Goal: Task Accomplishment & Management: Manage account settings

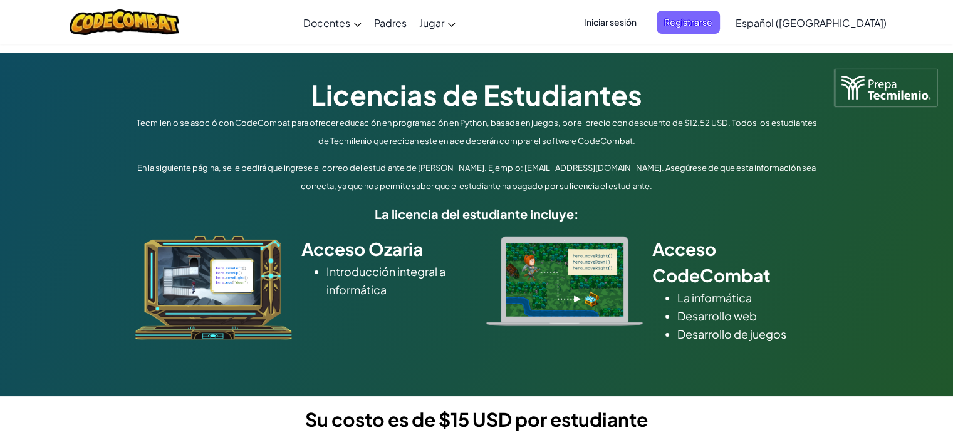
click at [644, 24] on span "Iniciar sesión" at bounding box center [610, 22] width 68 height 23
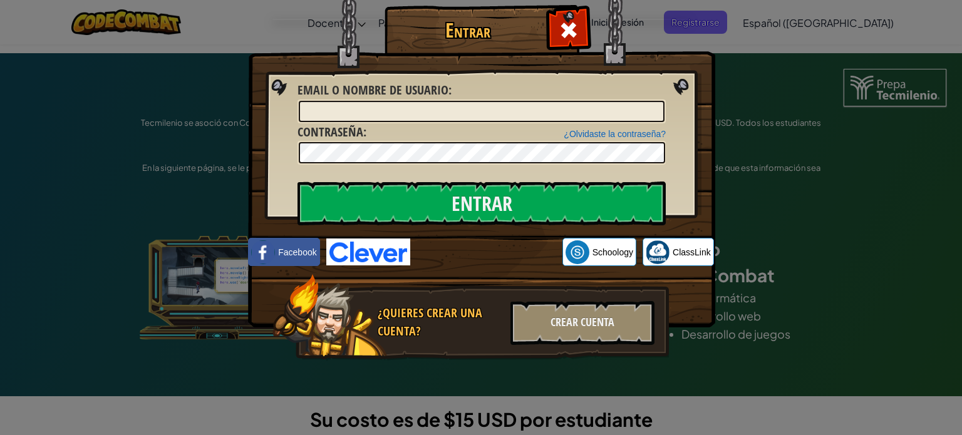
click at [545, 120] on input "Email o Nombre de usuario :" at bounding box center [482, 111] width 366 height 21
click at [546, 117] on input "Email o Nombre de usuario :" at bounding box center [482, 111] width 366 height 21
click at [546, 116] on input "Email o Nombre de usuario :" at bounding box center [482, 111] width 366 height 21
click at [546, 115] on input "Email o Nombre de usuario :" at bounding box center [482, 111] width 366 height 21
click at [537, 108] on input "Email o Nombre de usuario :" at bounding box center [482, 111] width 366 height 21
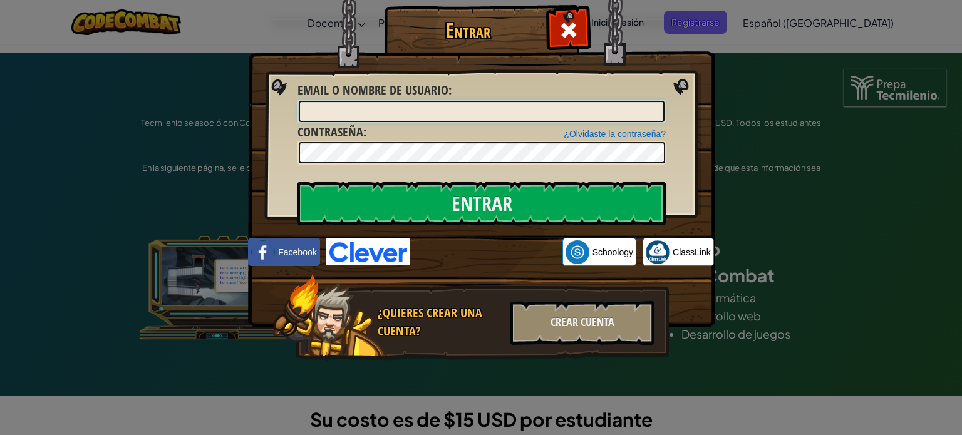
click at [361, 108] on input "Email o Nombre de usuario :" at bounding box center [482, 111] width 366 height 21
type input "[EMAIL_ADDRESS][DOMAIN_NAME]"
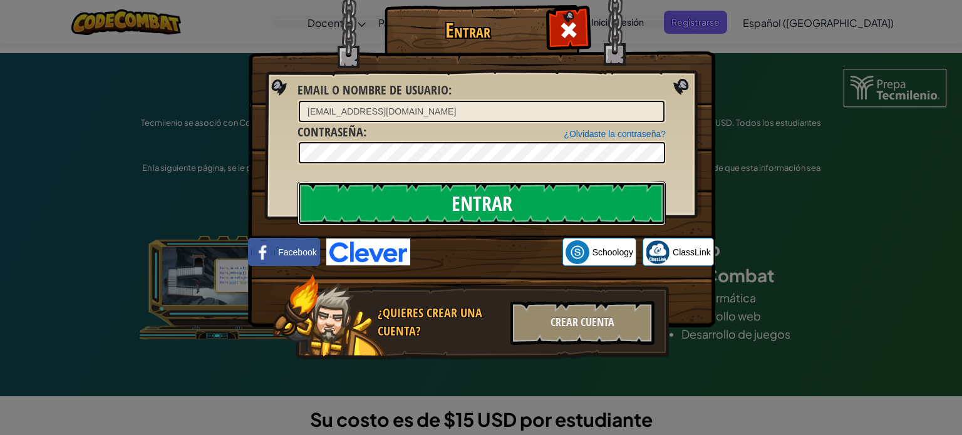
click at [303, 199] on input "Entrar" at bounding box center [482, 204] width 368 height 44
